Goal: Information Seeking & Learning: Learn about a topic

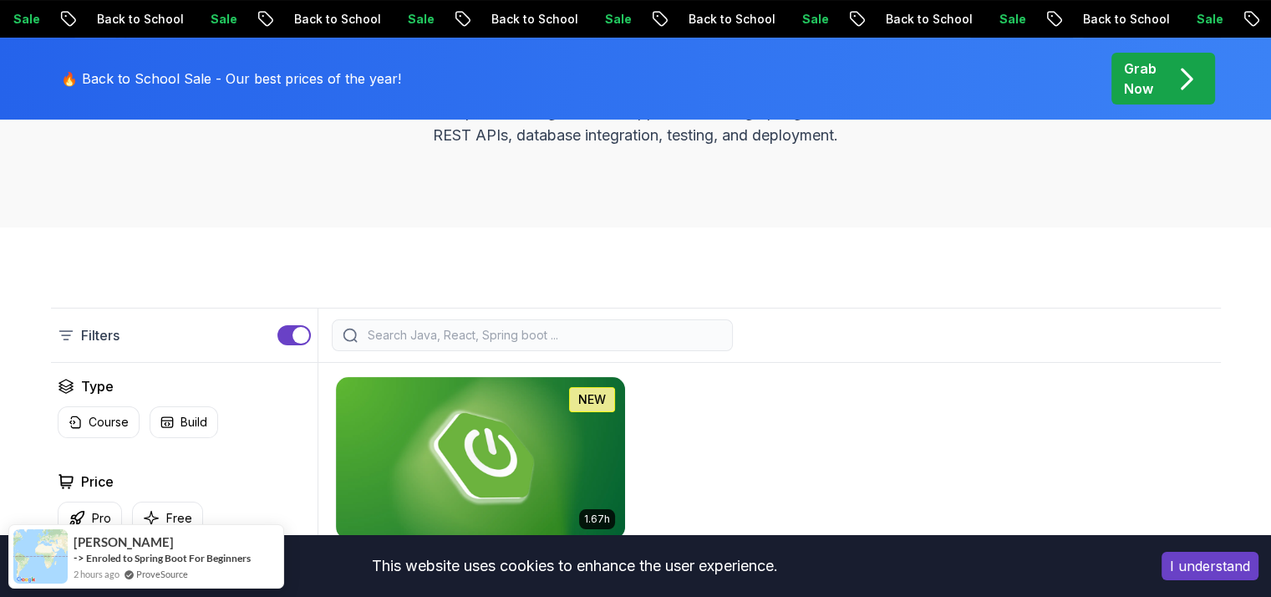
scroll to position [445, 0]
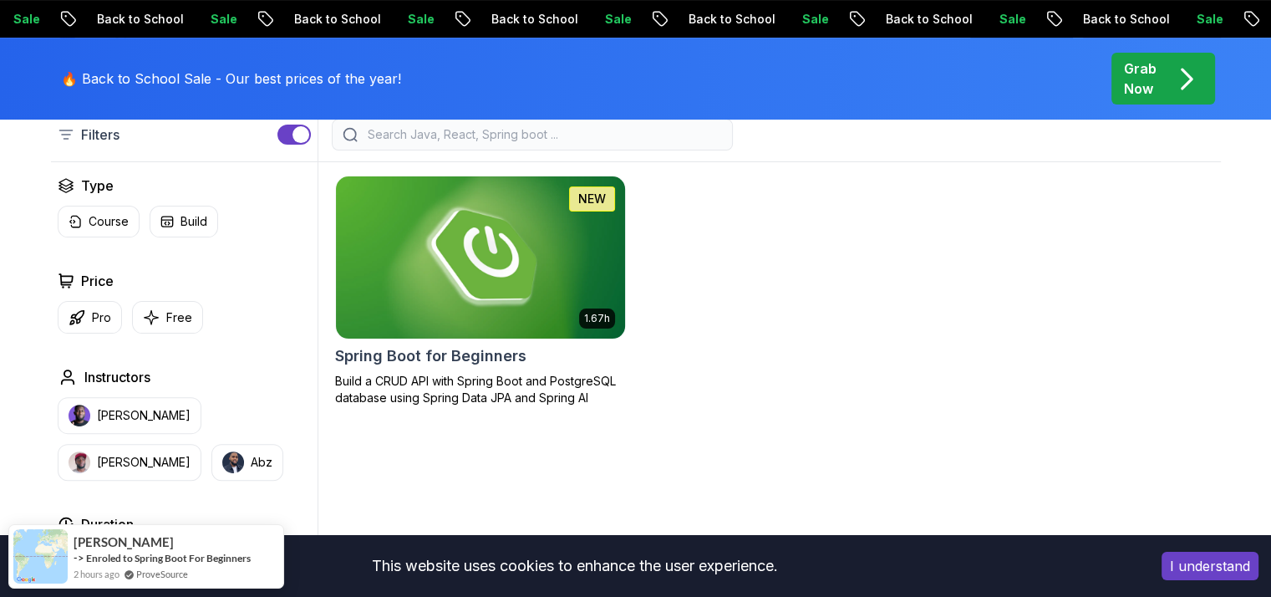
click at [528, 317] on img at bounding box center [479, 257] width 303 height 170
